Goal: Task Accomplishment & Management: Use online tool/utility

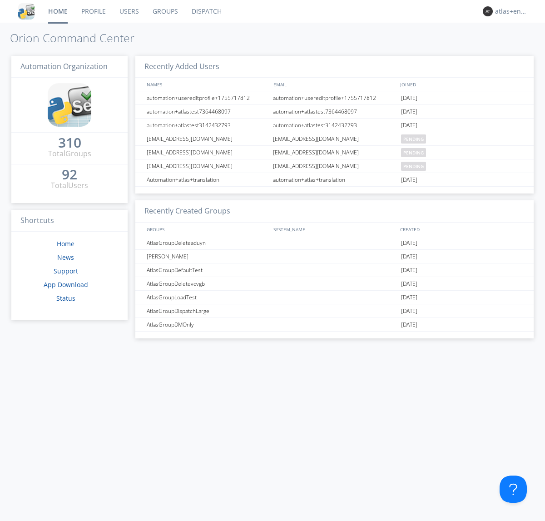
click at [206, 11] on link "Dispatch" at bounding box center [207, 11] width 44 height 23
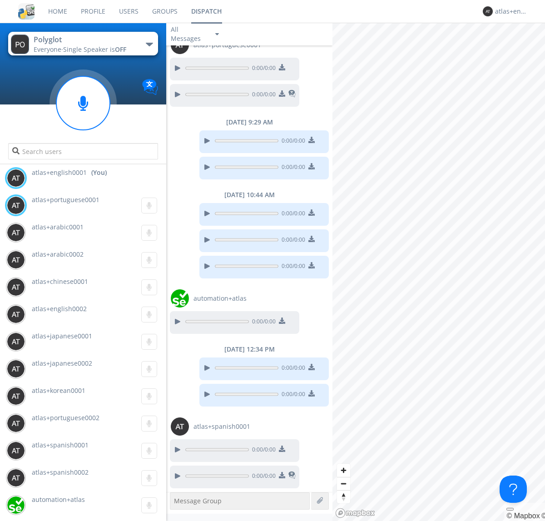
scroll to position [778, 0]
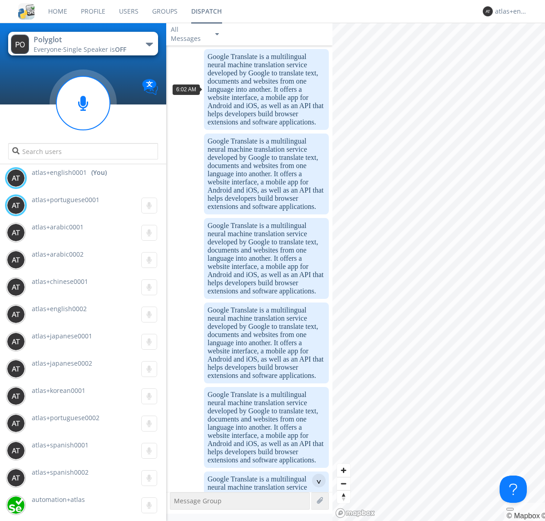
scroll to position [44, 0]
click at [315, 481] on div "^" at bounding box center [319, 481] width 14 height 14
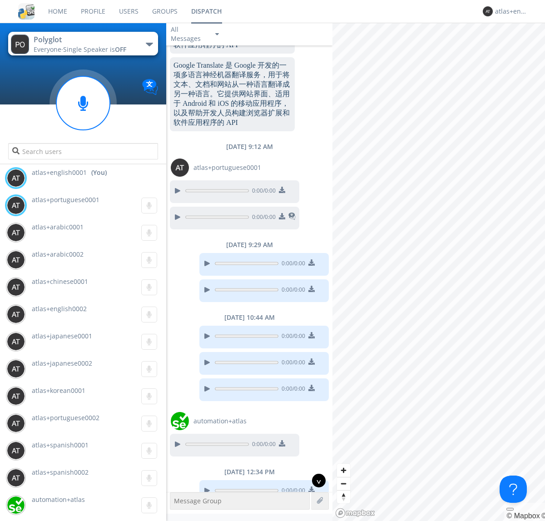
scroll to position [778, 0]
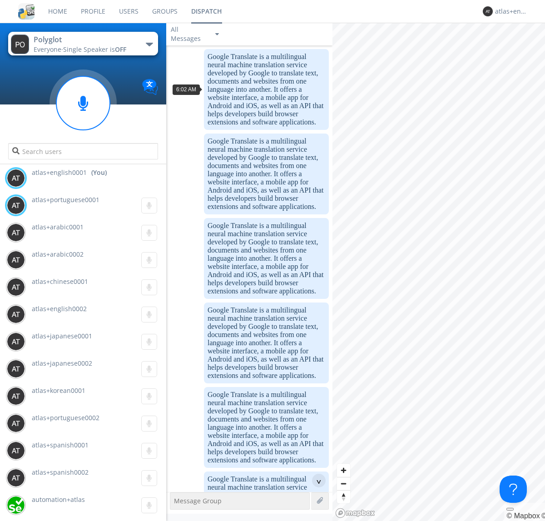
scroll to position [16, 0]
click at [315, 481] on div "^" at bounding box center [319, 481] width 14 height 14
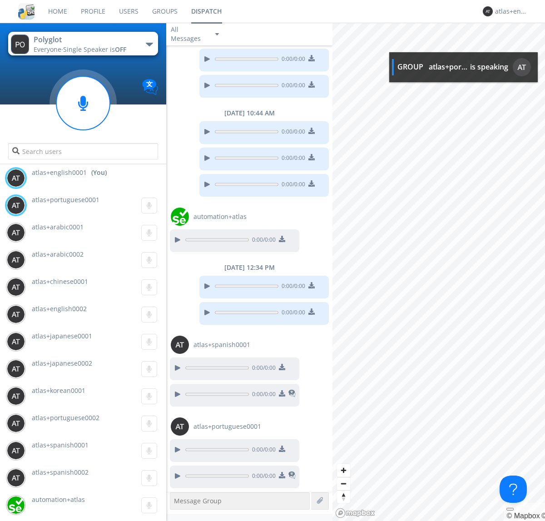
scroll to position [833, 0]
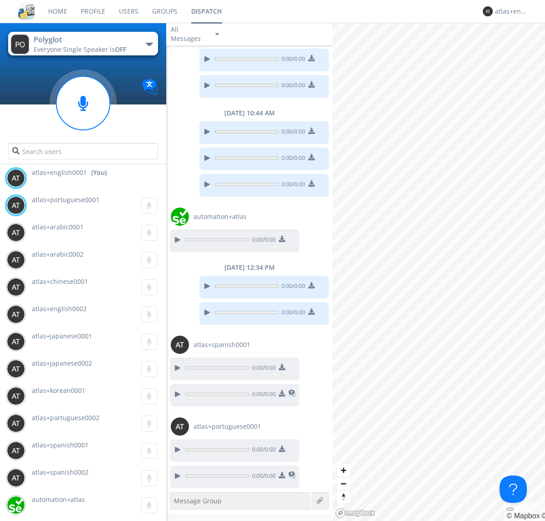
click at [282, 476] on img at bounding box center [282, 475] width 6 height 6
